Goal: Task Accomplishment & Management: Manage account settings

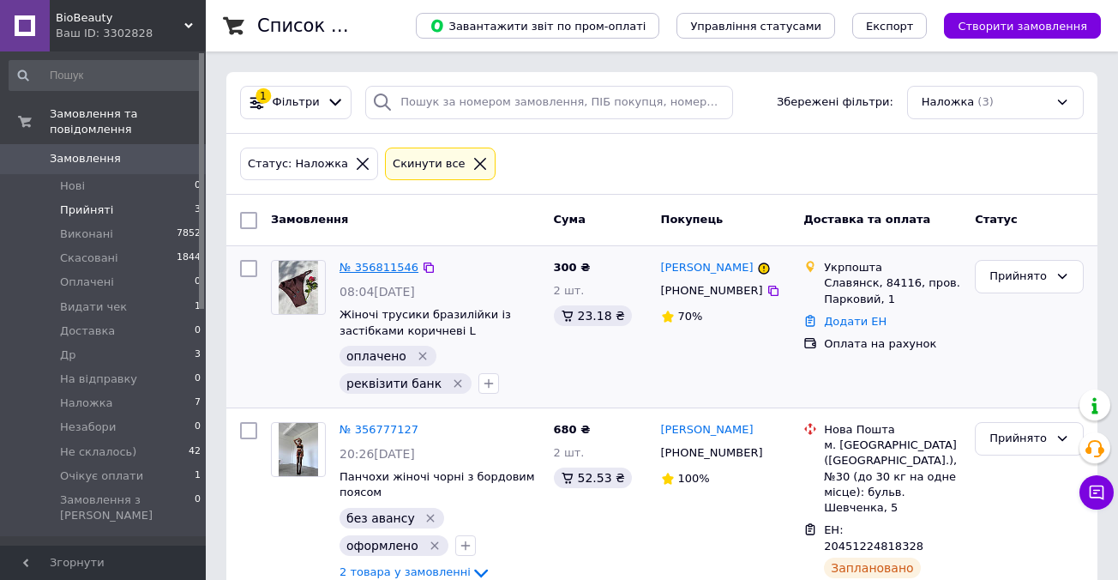
click at [383, 267] on link "№ 356811546" at bounding box center [379, 267] width 79 height 13
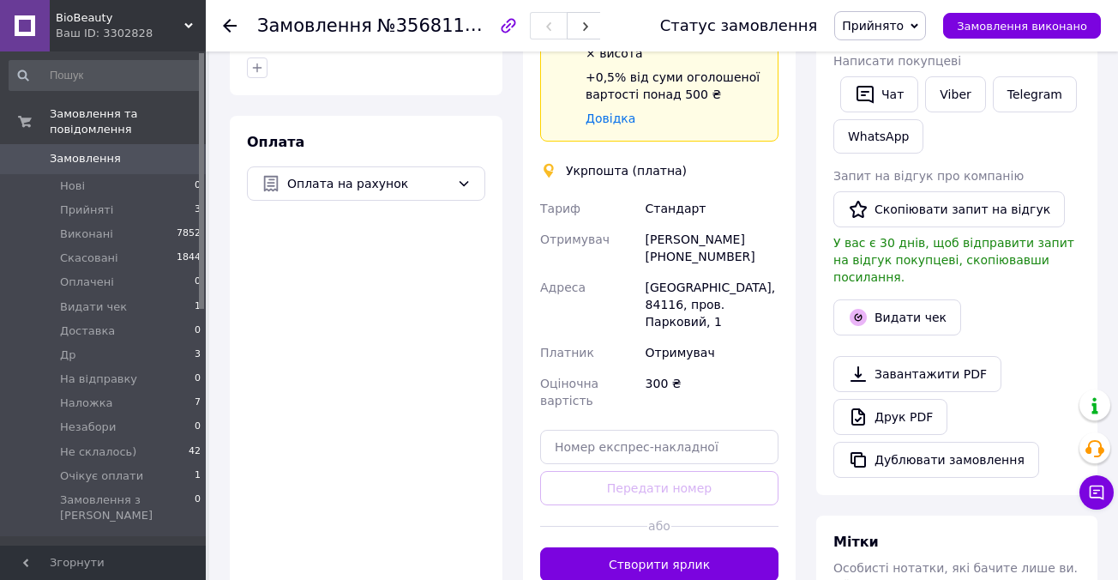
scroll to position [593, 0]
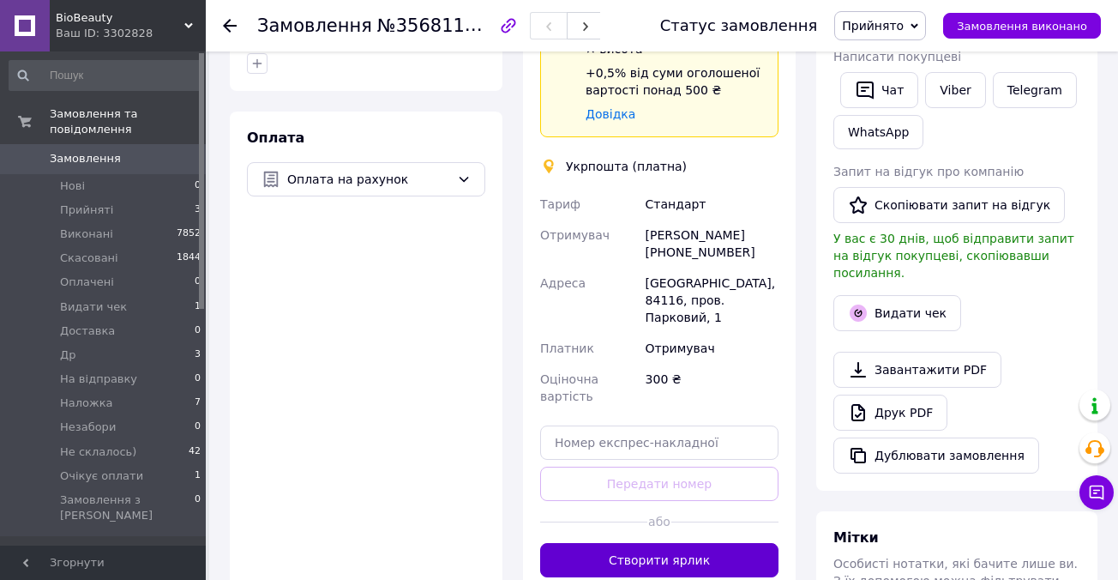
click at [652, 543] on button "Створити ярлик" at bounding box center [659, 560] width 238 height 34
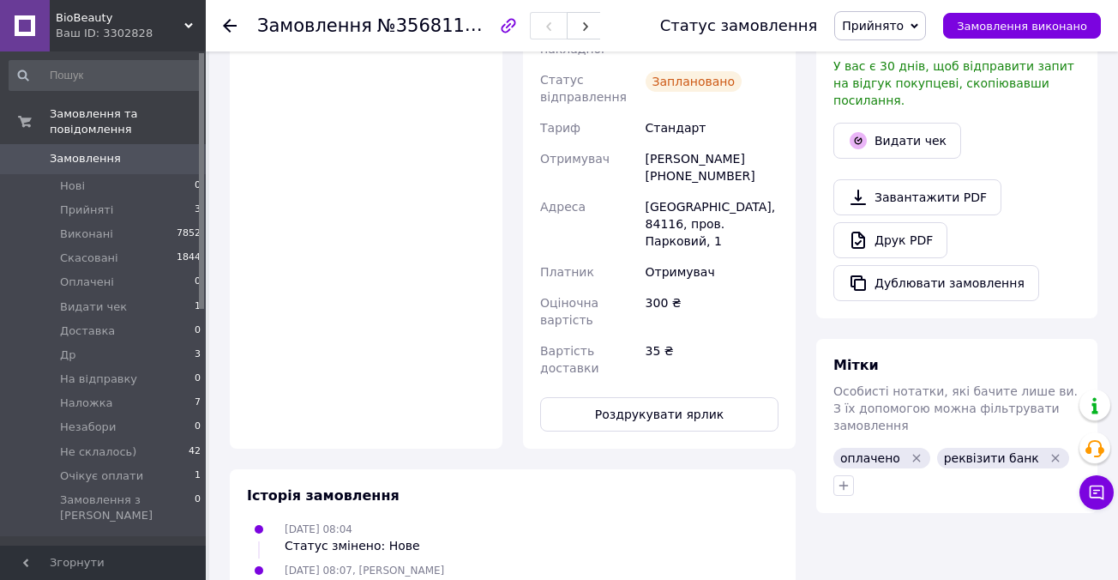
scroll to position [768, 0]
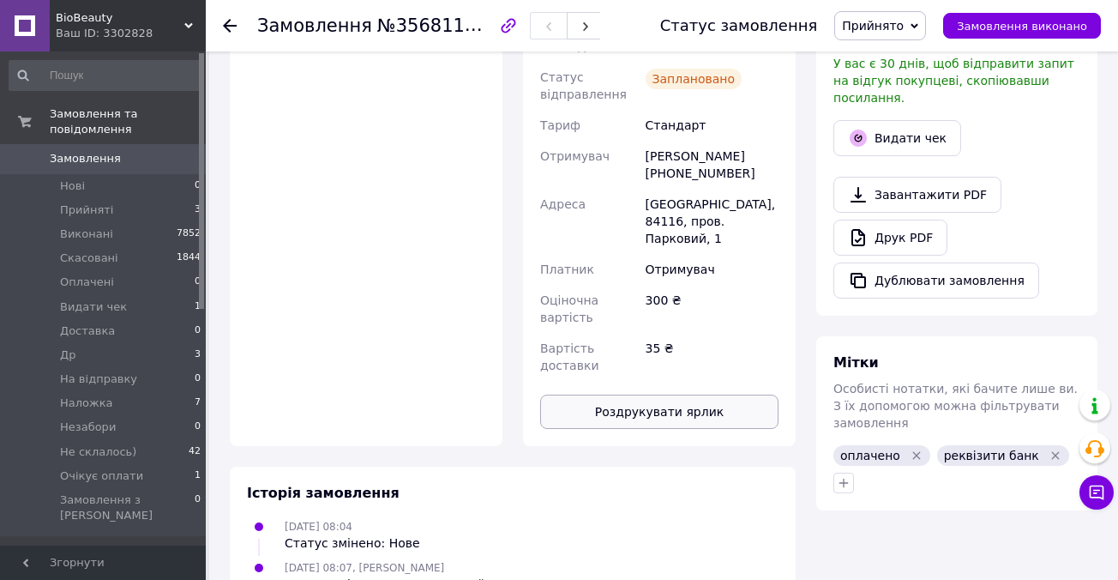
click at [664, 394] on button "Роздрукувати ярлик" at bounding box center [659, 411] width 238 height 34
click at [452, 261] on div "Оплата Оплата на рахунок" at bounding box center [366, 191] width 273 height 509
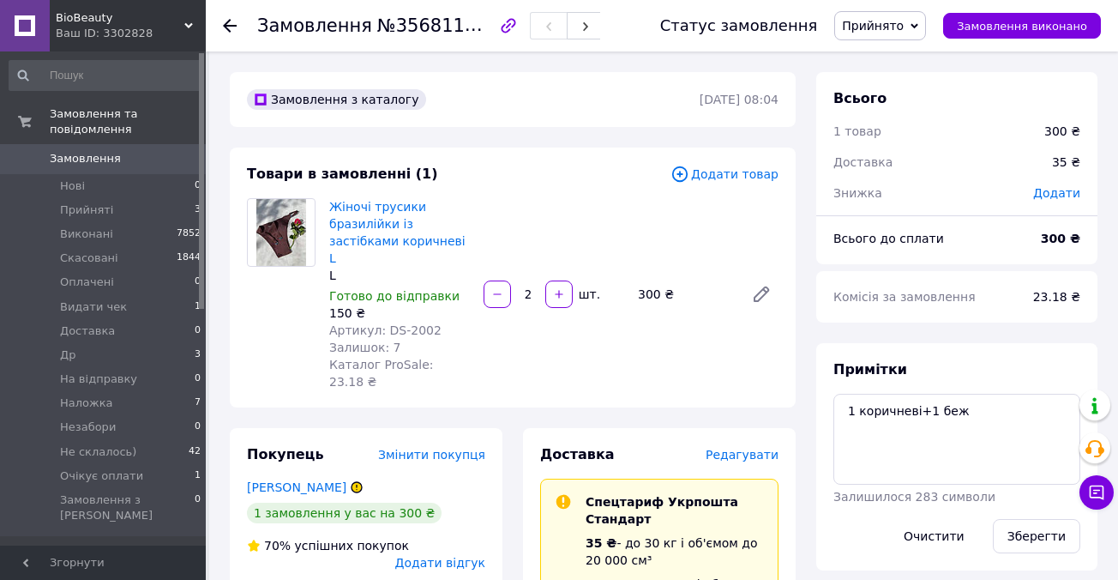
scroll to position [0, 0]
click at [230, 24] on icon at bounding box center [230, 26] width 14 height 14
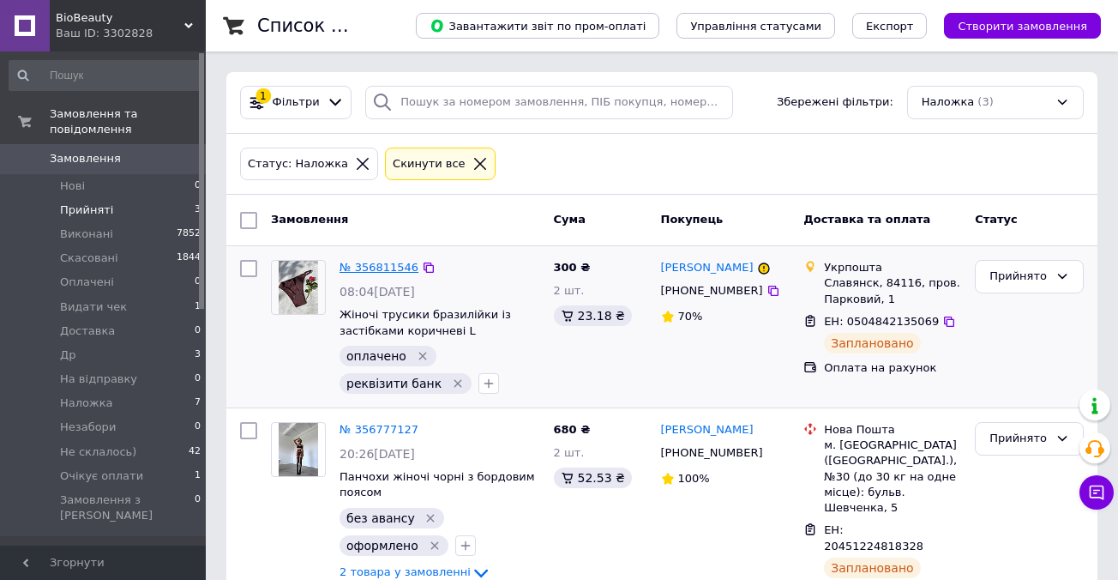
click at [393, 267] on link "№ 356811546" at bounding box center [379, 267] width 79 height 13
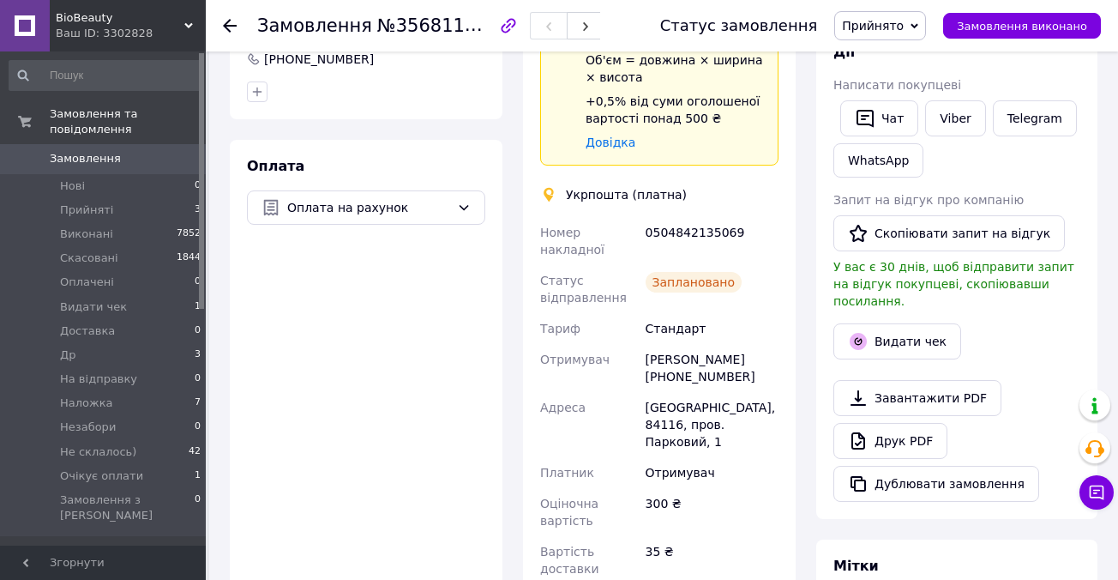
scroll to position [715, 0]
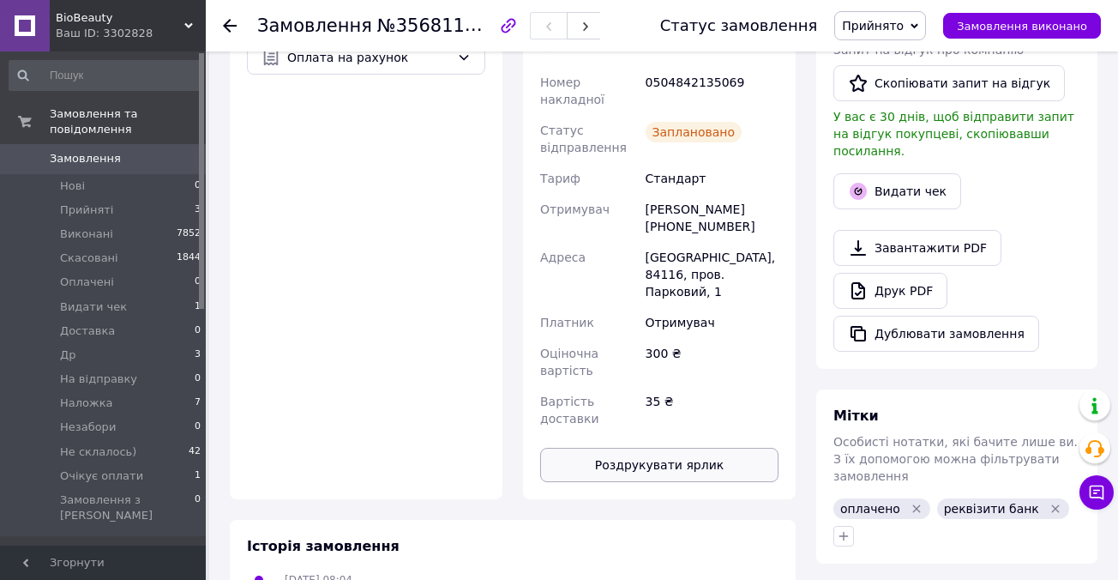
click at [658, 448] on button "Роздрукувати ярлик" at bounding box center [659, 465] width 238 height 34
click at [612, 448] on button "Роздрукувати ярлик" at bounding box center [659, 465] width 238 height 34
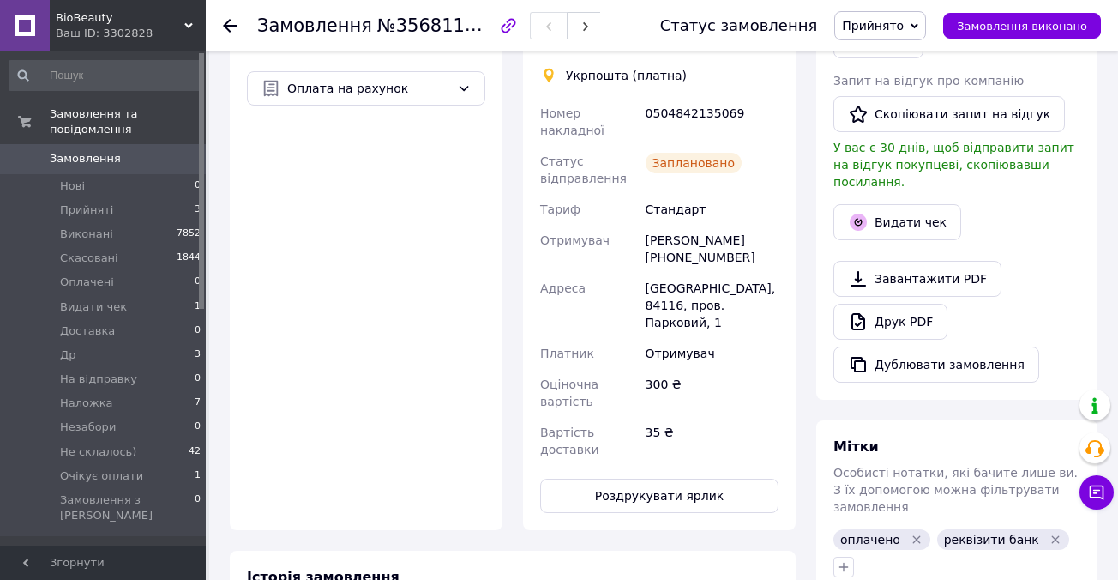
click at [225, 23] on use at bounding box center [230, 26] width 14 height 14
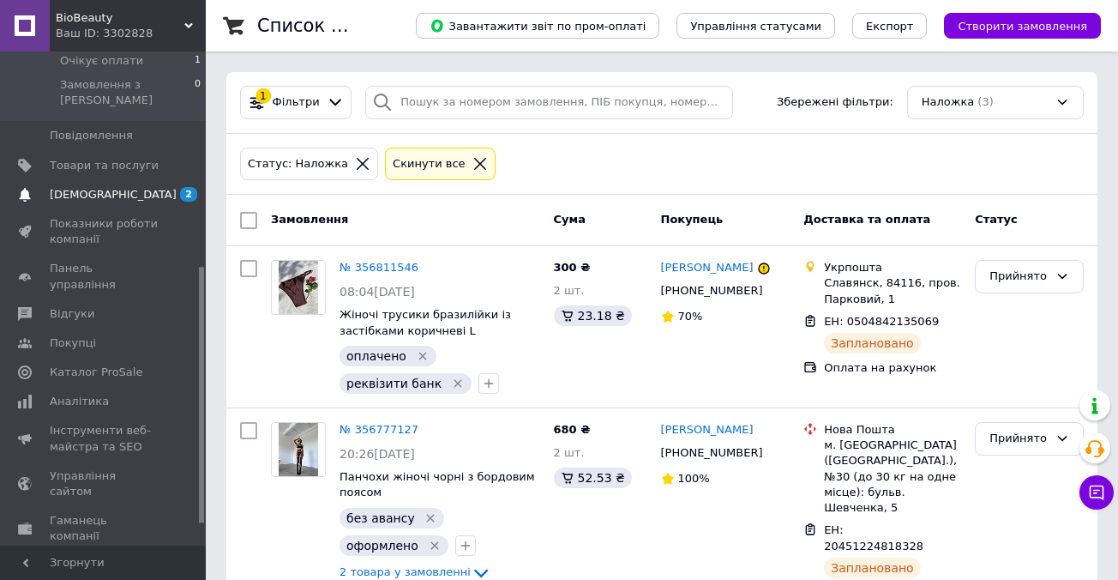
scroll to position [431, 0]
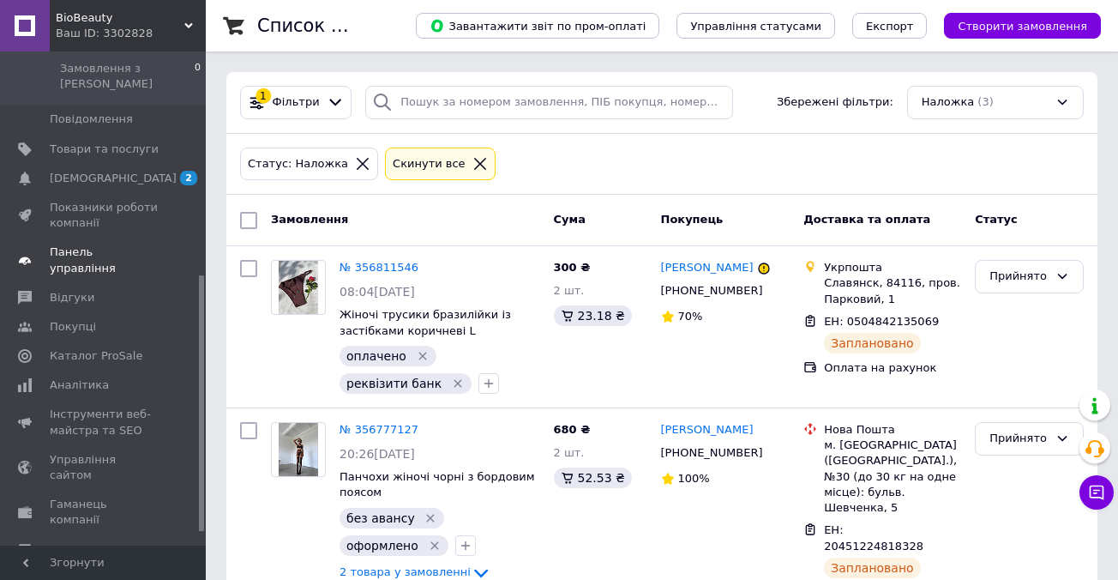
click at [115, 244] on span "Панель управління" at bounding box center [104, 259] width 109 height 31
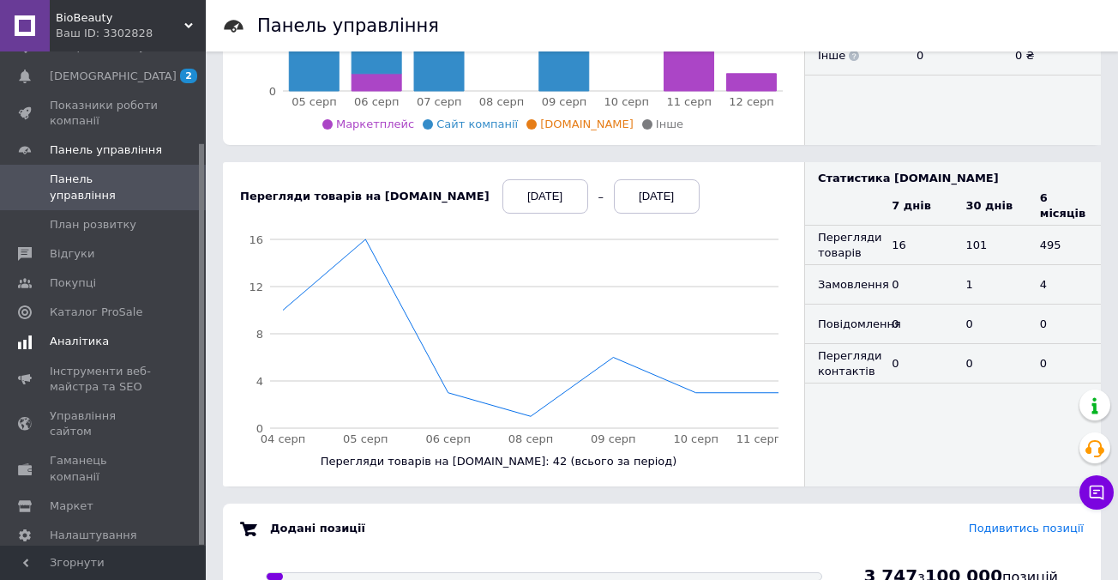
scroll to position [111, 0]
click at [104, 528] on span "Налаштування" at bounding box center [93, 535] width 87 height 15
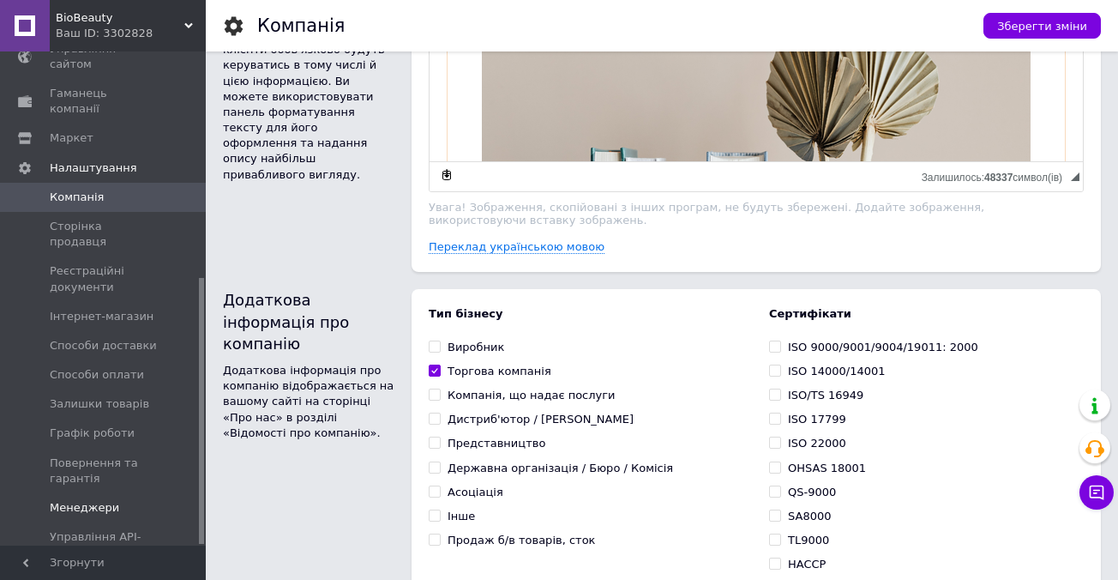
scroll to position [420, 0]
click at [96, 339] on span "Способи доставки" at bounding box center [103, 346] width 107 height 15
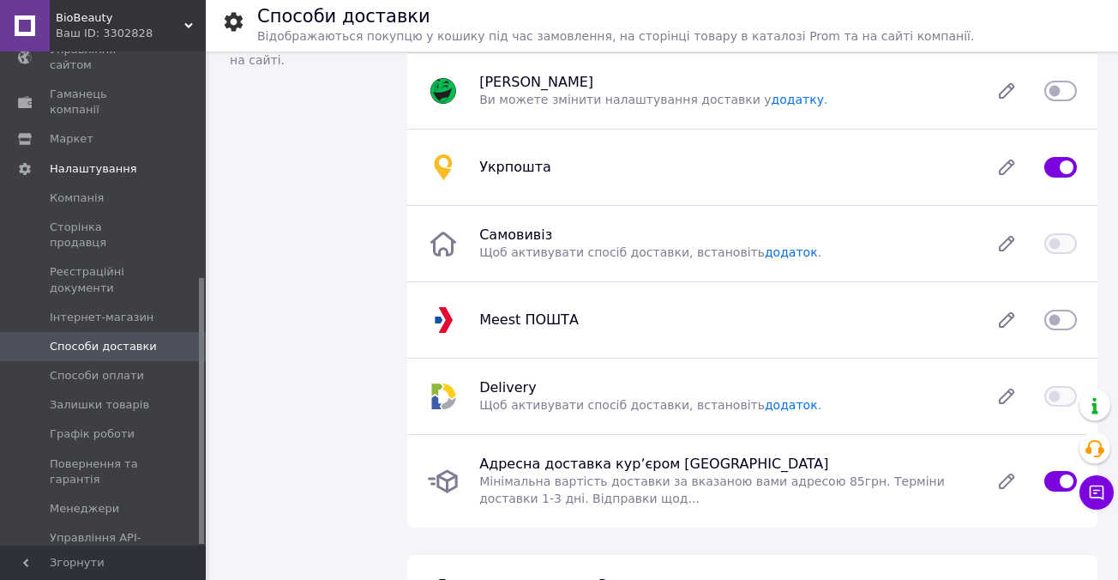
scroll to position [93, 0]
click at [1005, 165] on icon at bounding box center [1007, 166] width 14 height 14
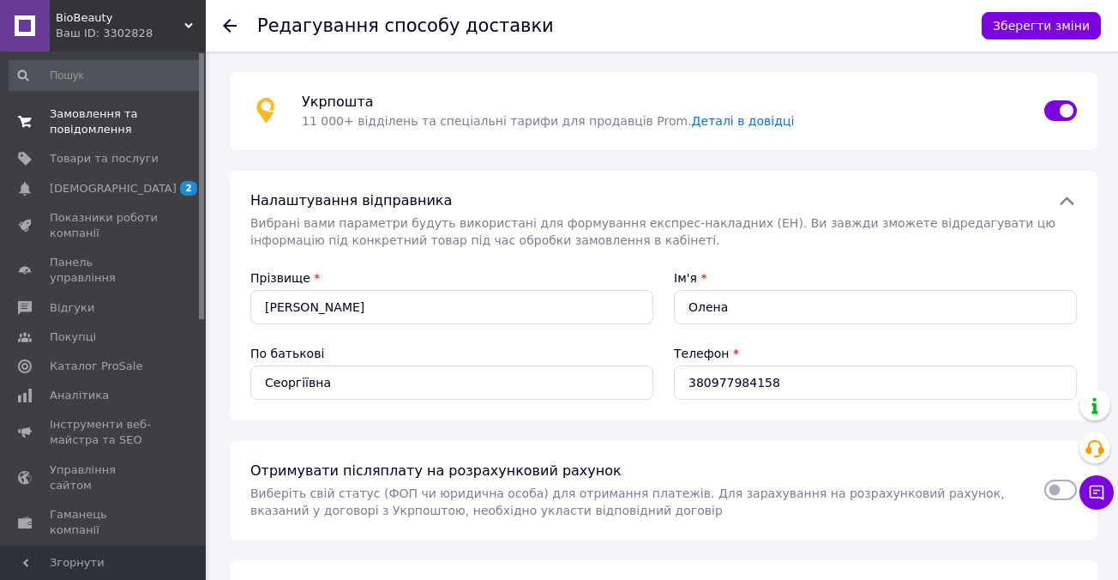
click at [97, 119] on span "Замовлення та повідомлення" at bounding box center [104, 121] width 109 height 31
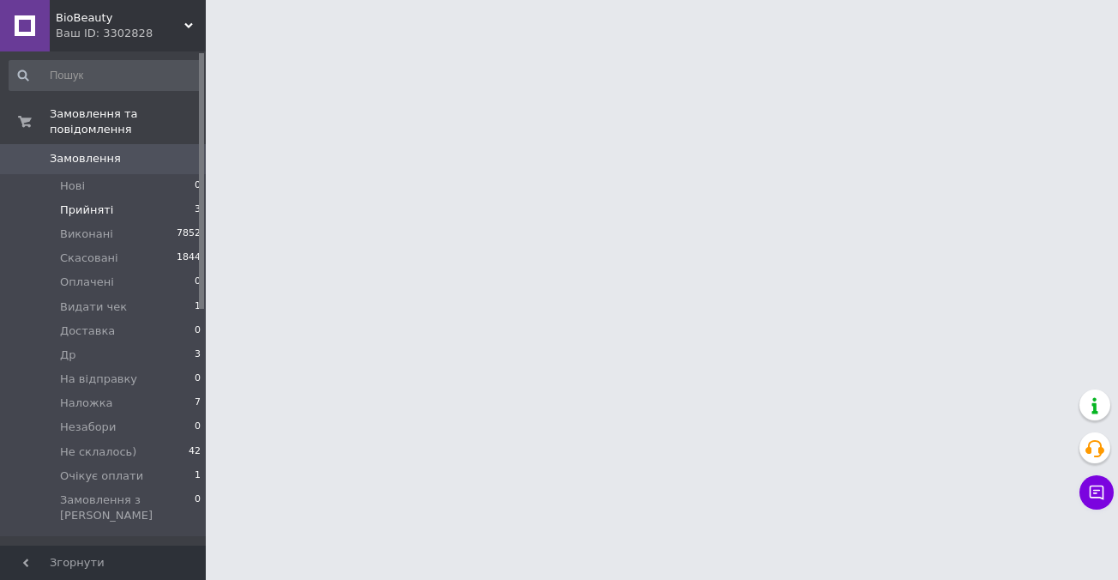
click at [83, 213] on span "Прийняті" at bounding box center [86, 209] width 53 height 15
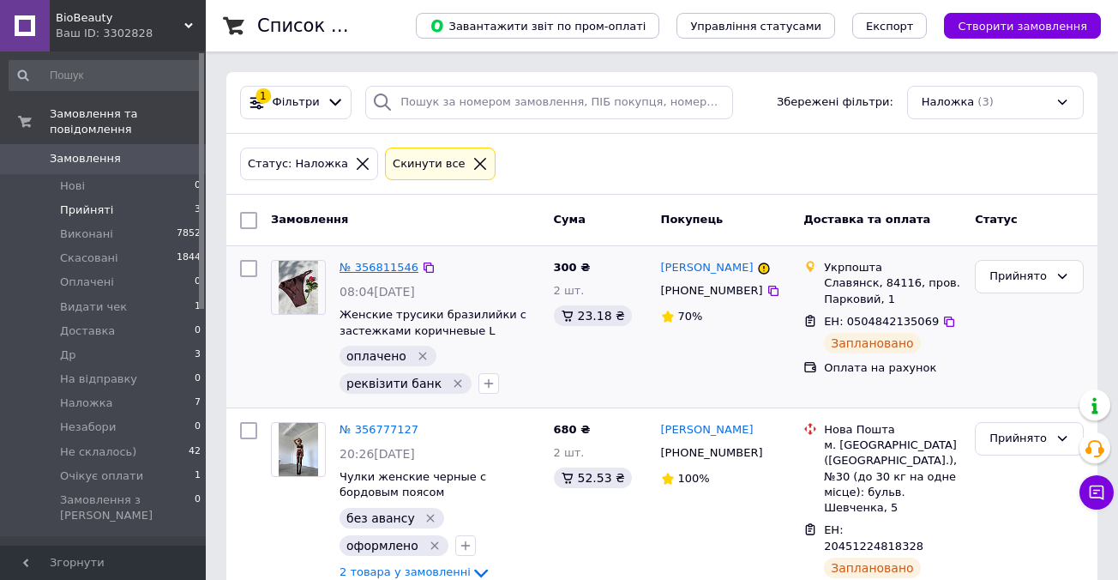
click at [384, 265] on link "№ 356811546" at bounding box center [379, 267] width 79 height 13
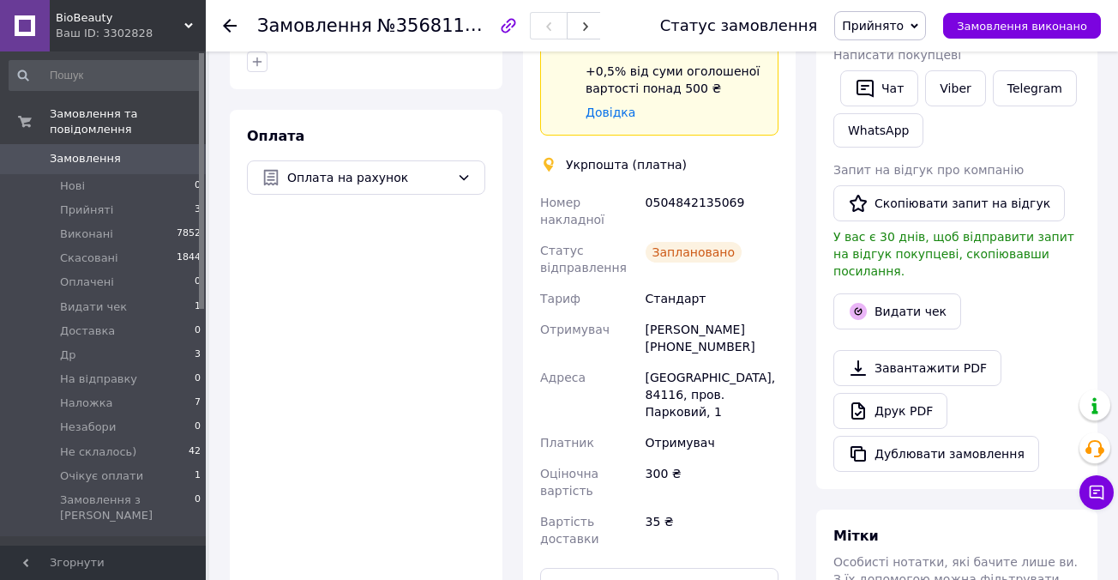
scroll to position [678, 0]
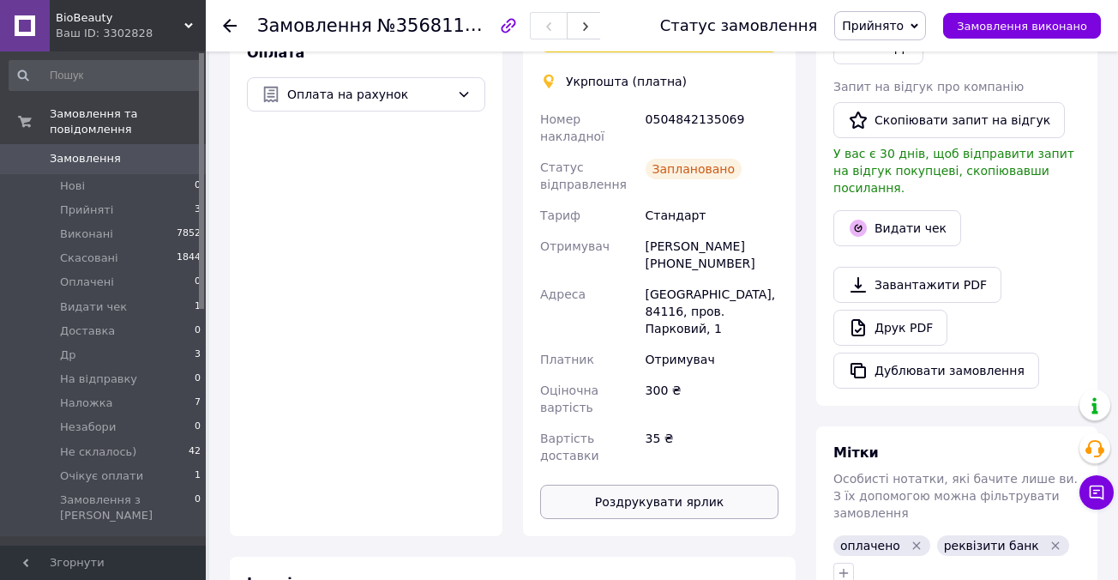
click at [652, 484] on button "Роздрукувати ярлик" at bounding box center [659, 501] width 238 height 34
